Goal: Transaction & Acquisition: Purchase product/service

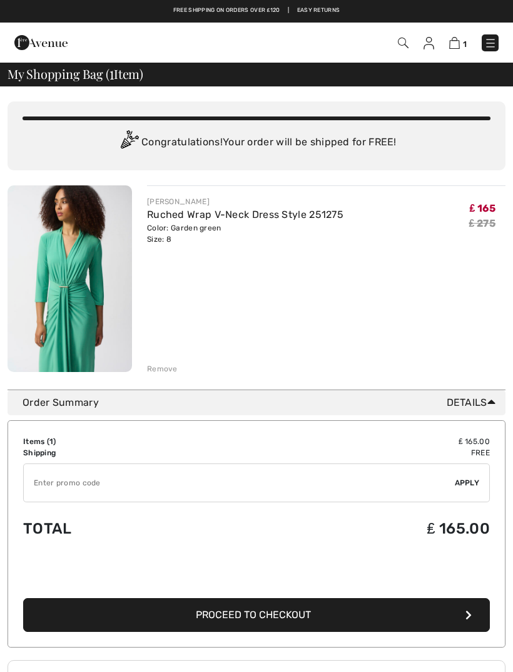
click at [94, 349] on img at bounding box center [70, 278] width 125 height 187
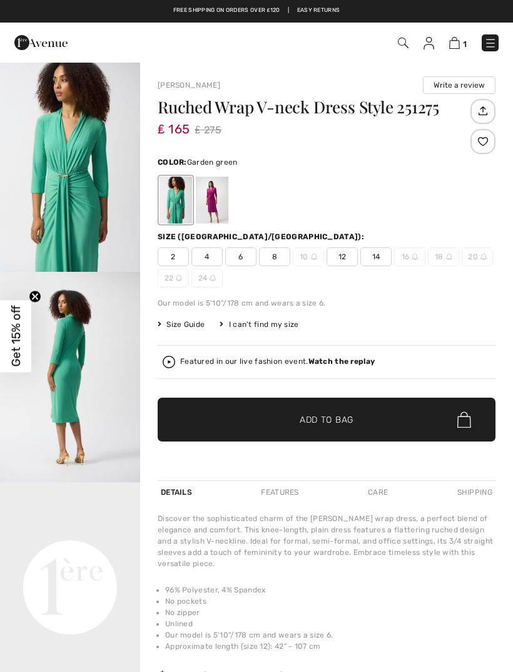
checkbox input "true"
click at [280, 260] on span "8" at bounding box center [274, 256] width 31 height 19
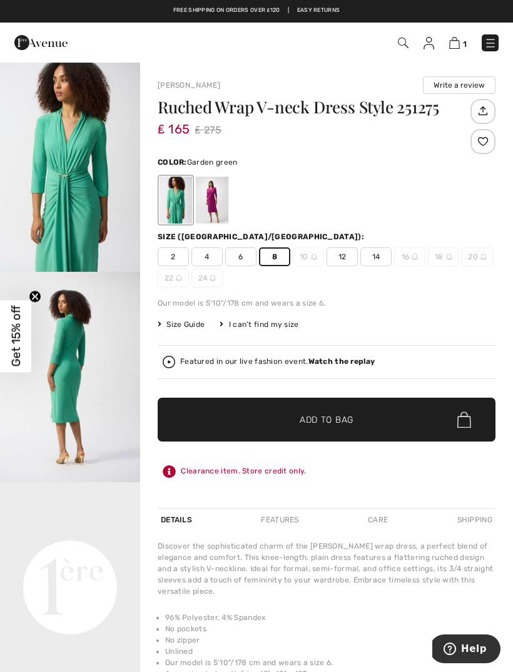
click at [326, 425] on span "Add to Bag" at bounding box center [327, 419] width 54 height 13
click at [270, 259] on span "8" at bounding box center [274, 256] width 31 height 19
click at [278, 266] on div "2 4 6 8 10 12 14 16 18 20 22 24" at bounding box center [327, 267] width 338 height 40
click at [319, 428] on span "✔ Added to Bag Add to Bag" at bounding box center [327, 420] width 338 height 44
click at [408, 46] on img at bounding box center [402, 43] width 11 height 11
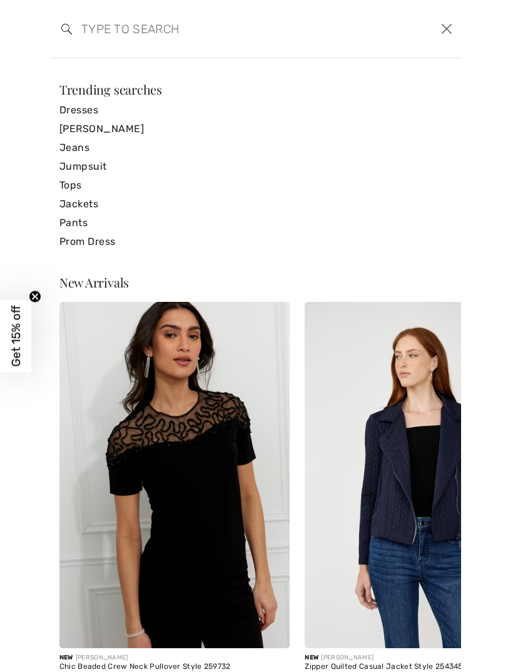
click at [126, 33] on input "search" at bounding box center [213, 29] width 282 height 38
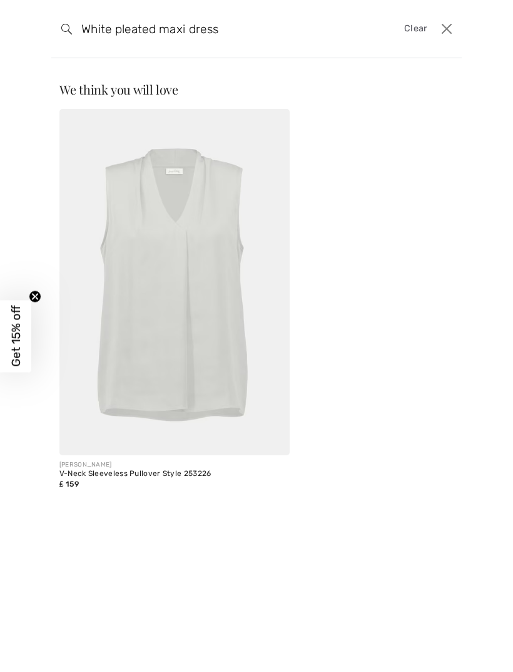
type input "White pleated maxi dress"
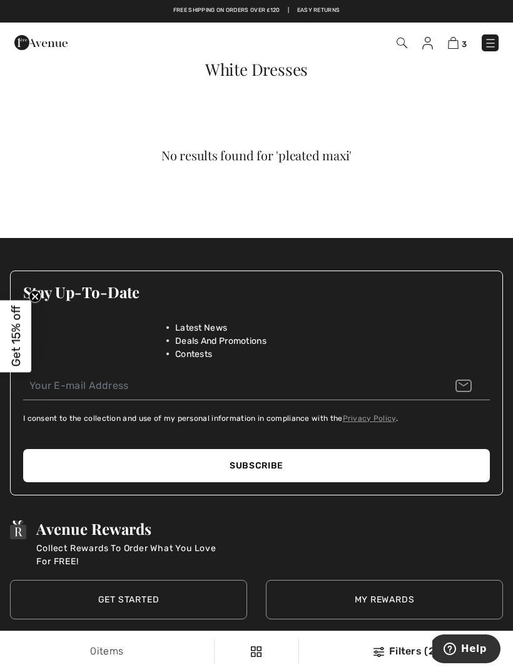
click at [491, 48] on img at bounding box center [491, 43] width 13 height 13
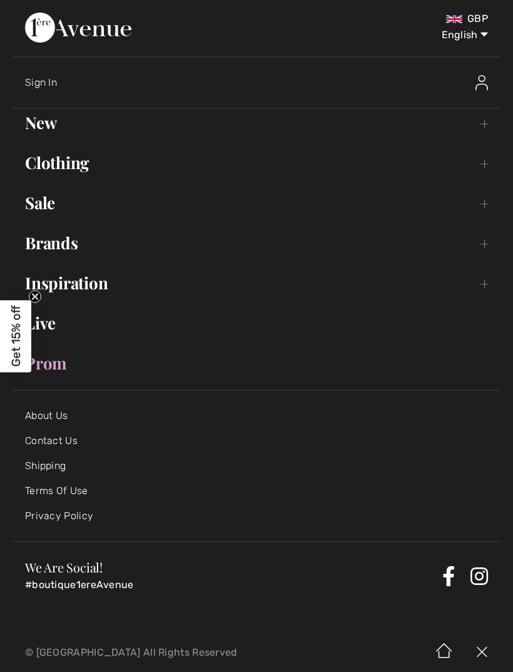
click at [69, 251] on link "Brands Open submenu" at bounding box center [257, 243] width 488 height 28
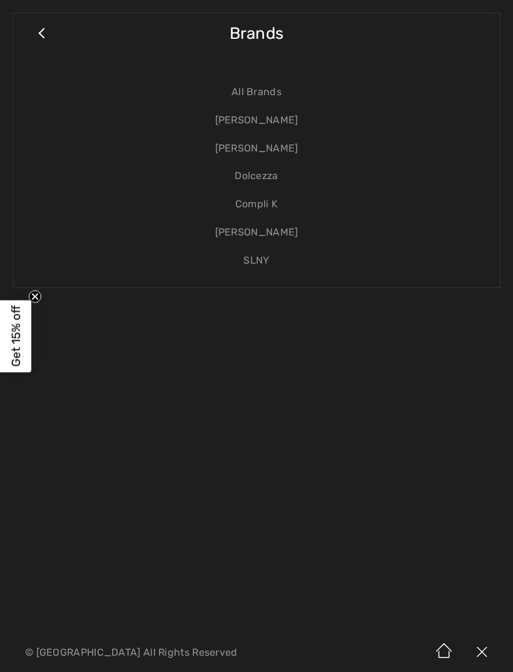
click at [286, 126] on link "[PERSON_NAME]" at bounding box center [257, 120] width 462 height 28
click at [285, 125] on link "[PERSON_NAME]" at bounding box center [257, 120] width 462 height 28
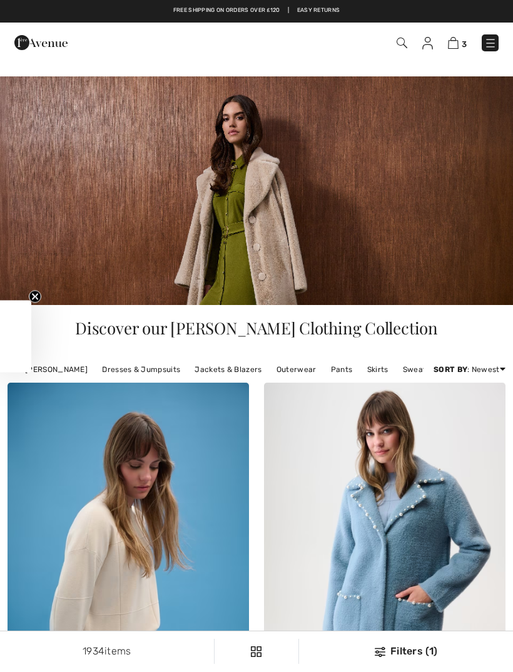
checkbox input "true"
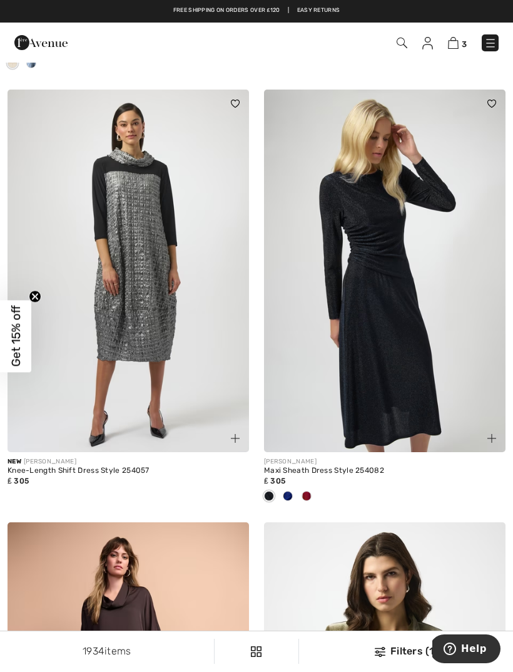
scroll to position [713, 0]
